Goal: Task Accomplishment & Management: Use online tool/utility

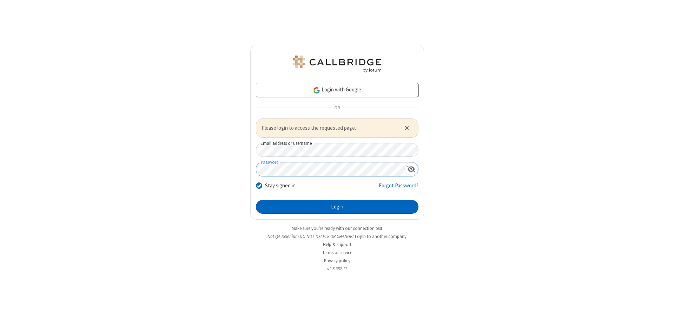
click at [337, 206] on button "Login" at bounding box center [337, 207] width 163 height 14
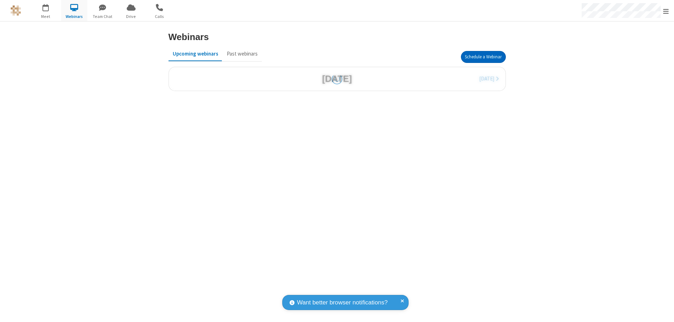
click at [483, 57] on button "Schedule a Webinar" at bounding box center [483, 57] width 45 height 12
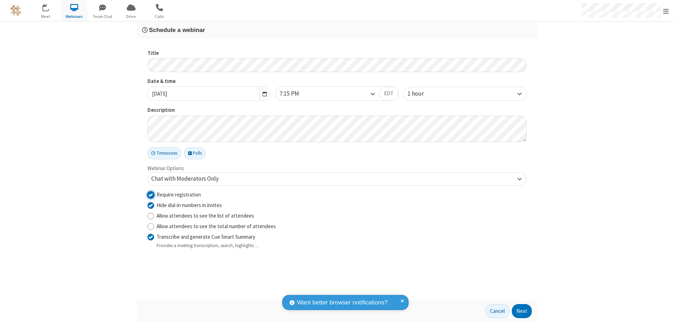
click at [151, 194] on input "Require registration" at bounding box center [150, 194] width 7 height 7
checkbox input "false"
click at [522, 311] on button "Next" at bounding box center [522, 311] width 20 height 14
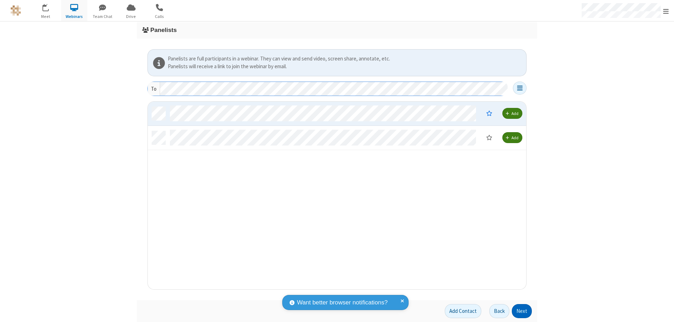
click at [522, 311] on button "Next" at bounding box center [522, 311] width 20 height 14
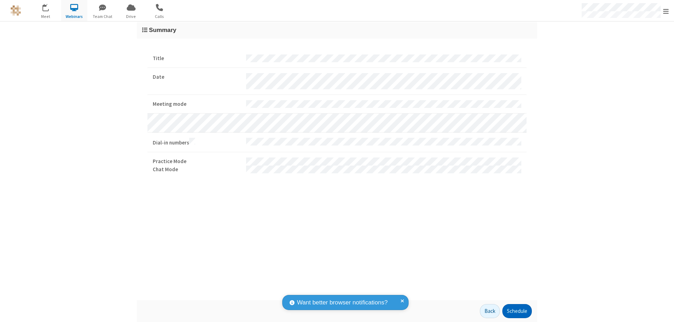
click at [517, 311] on button "Schedule" at bounding box center [516, 311] width 29 height 14
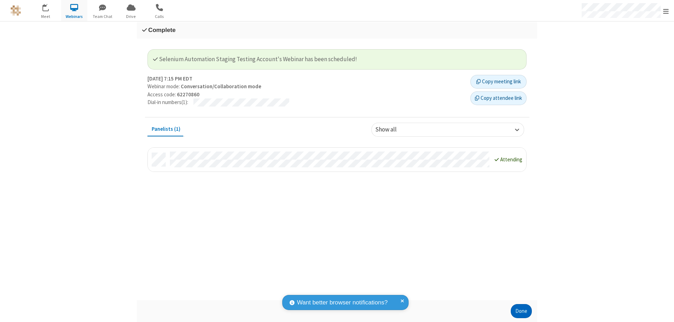
click at [521, 311] on button "Done" at bounding box center [521, 311] width 21 height 14
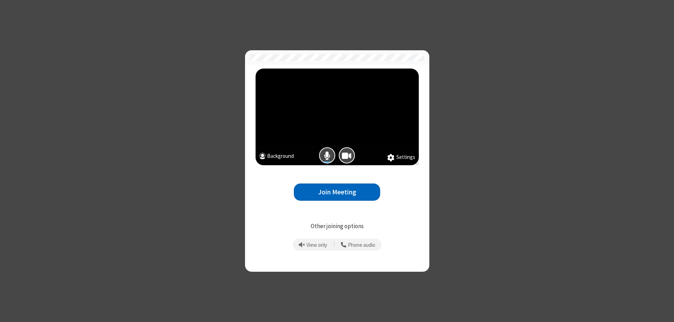
click at [337, 192] on button "Join Meeting" at bounding box center [337, 191] width 86 height 17
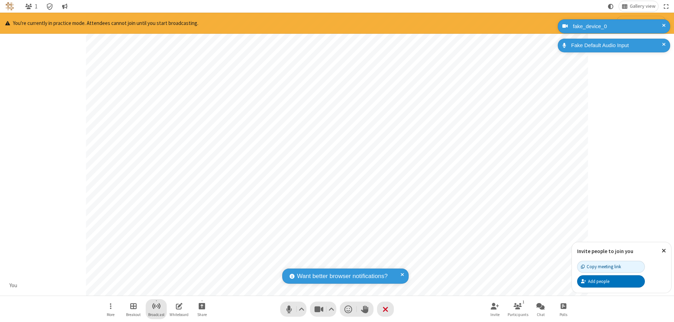
click at [156, 305] on span "Start broadcast" at bounding box center [156, 305] width 9 height 9
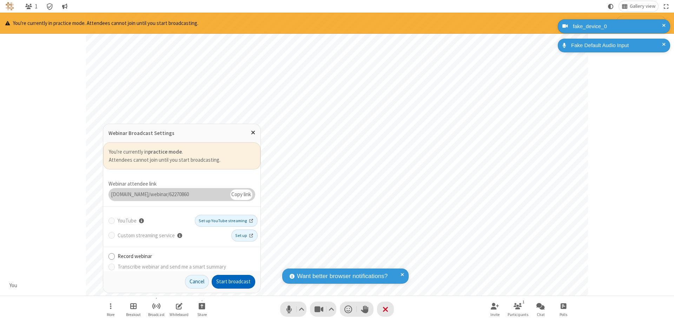
click at [233, 281] on button "Start broadcast" at bounding box center [234, 282] width 44 height 14
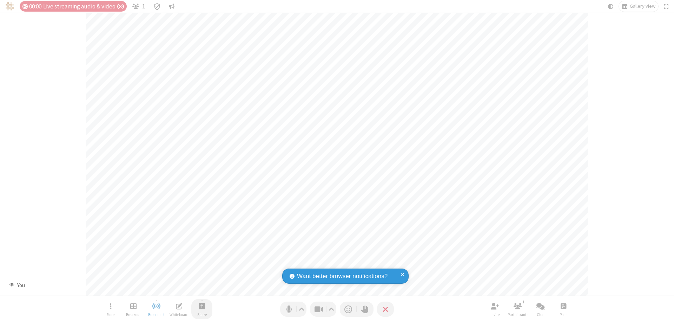
click at [202, 305] on span "Start sharing" at bounding box center [202, 305] width 7 height 9
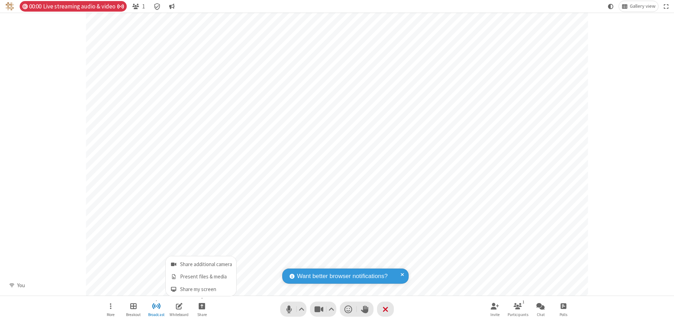
click at [173, 276] on span "Present files & media" at bounding box center [174, 276] width 8 height 6
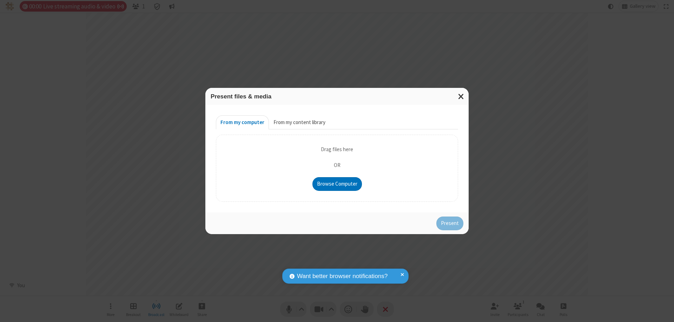
click at [299, 122] on button "From my content library" at bounding box center [299, 122] width 61 height 14
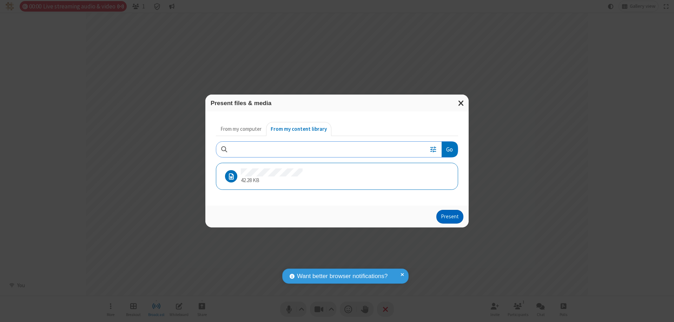
click at [450, 216] on button "Present" at bounding box center [449, 217] width 27 height 14
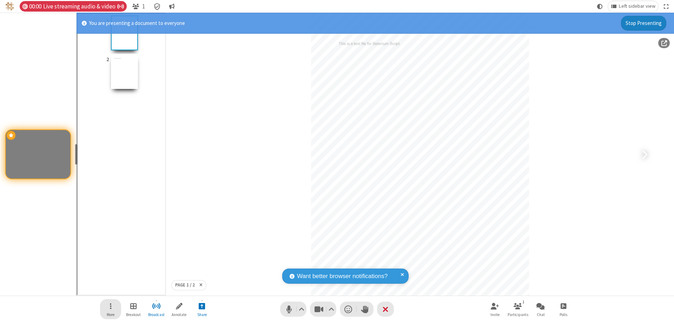
click at [111, 309] on span "Open menu" at bounding box center [111, 305] width 2 height 9
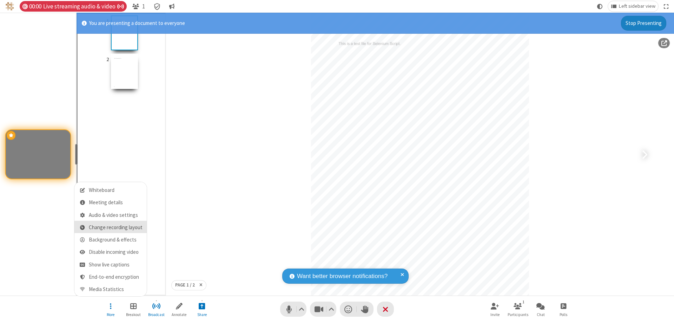
click at [115, 227] on span "Change recording layout" at bounding box center [116, 227] width 54 height 6
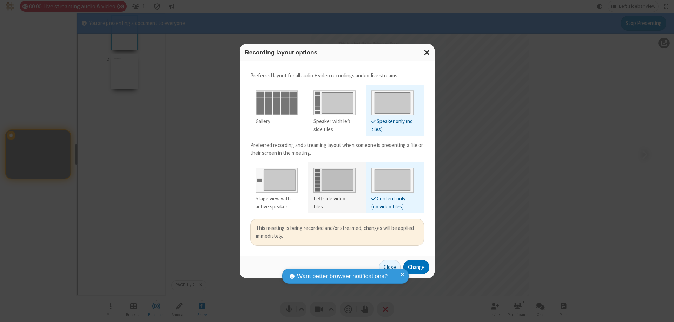
click at [334, 198] on div "Left side video tiles" at bounding box center [334, 202] width 42 height 16
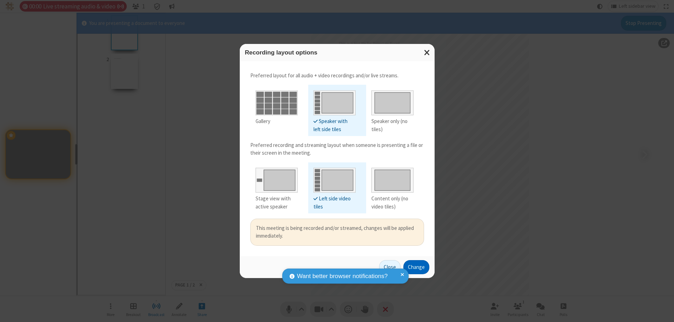
click at [416, 266] on button "Change" at bounding box center [416, 267] width 26 height 14
click at [390, 266] on button "Close" at bounding box center [381, 267] width 21 height 14
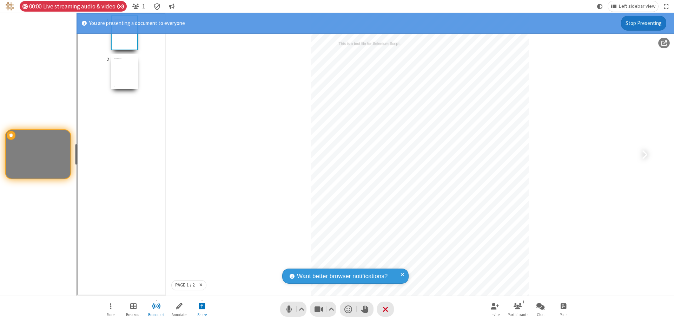
click at [644, 23] on button "Stop Presenting" at bounding box center [643, 23] width 45 height 15
